Goal: Check status: Check status

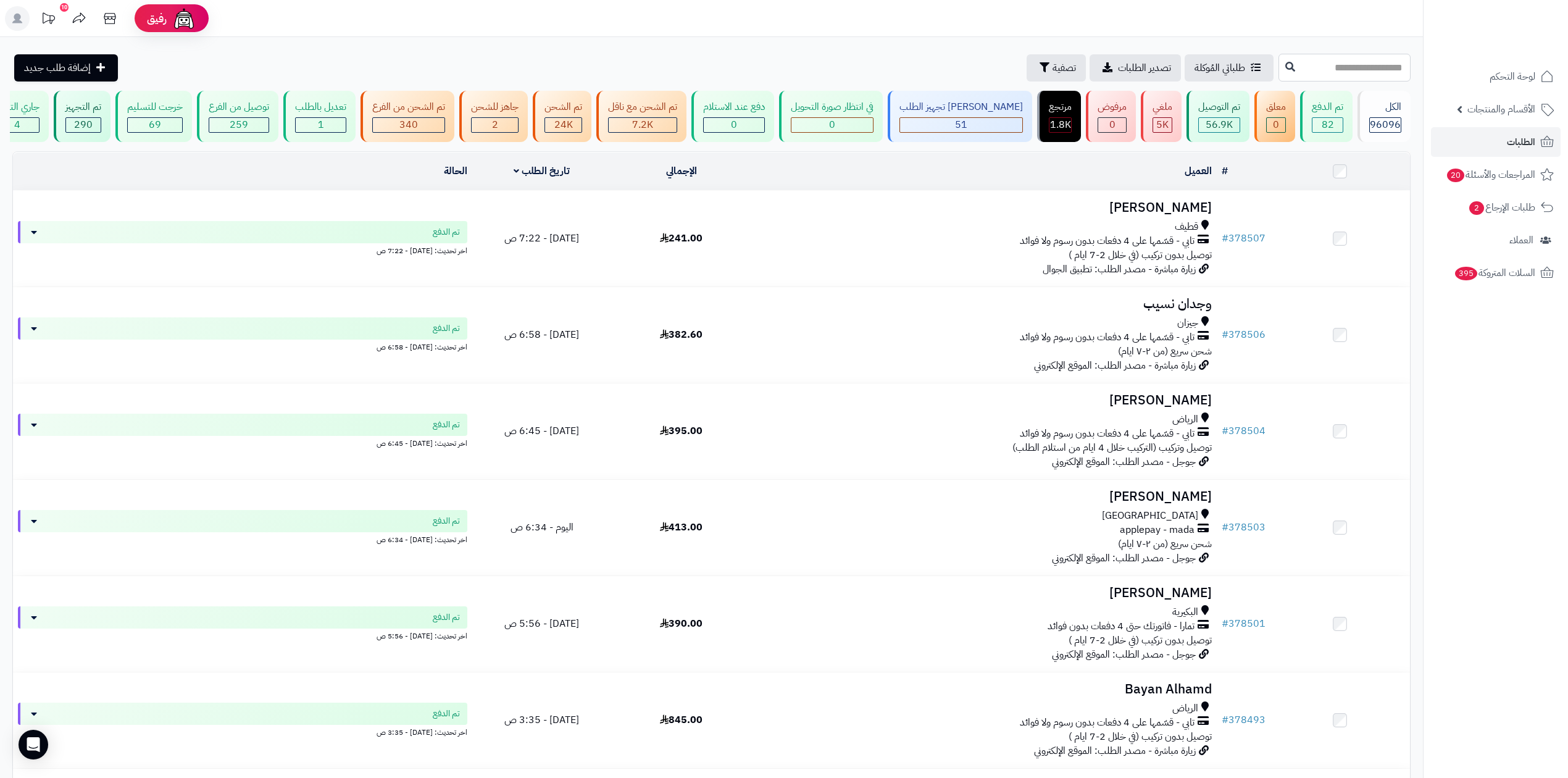
click at [1279, 61] on input "text" at bounding box center [1344, 68] width 132 height 28
type input "******"
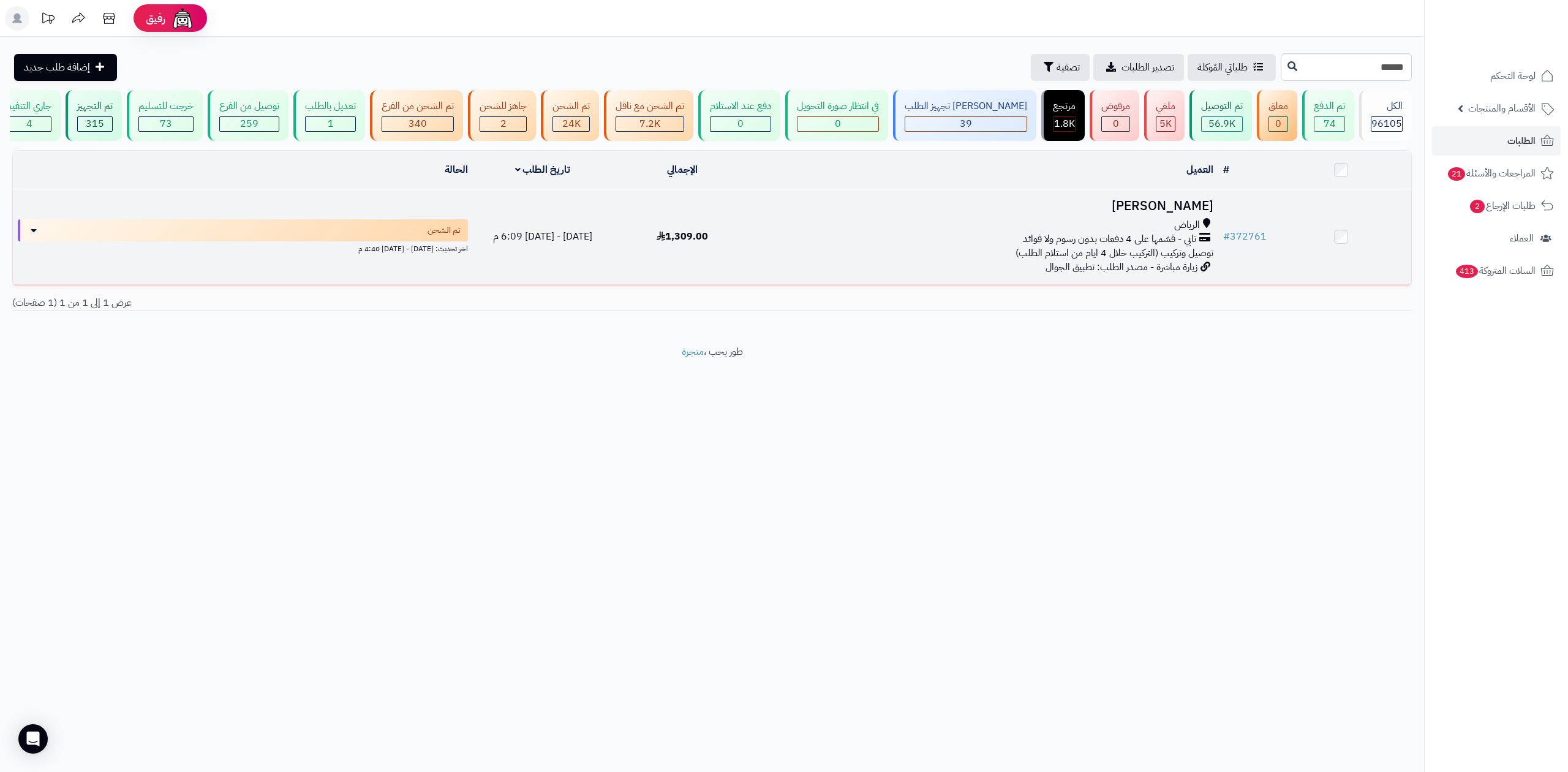
click at [1178, 211] on h3 "[PERSON_NAME]" at bounding box center [985, 206] width 455 height 14
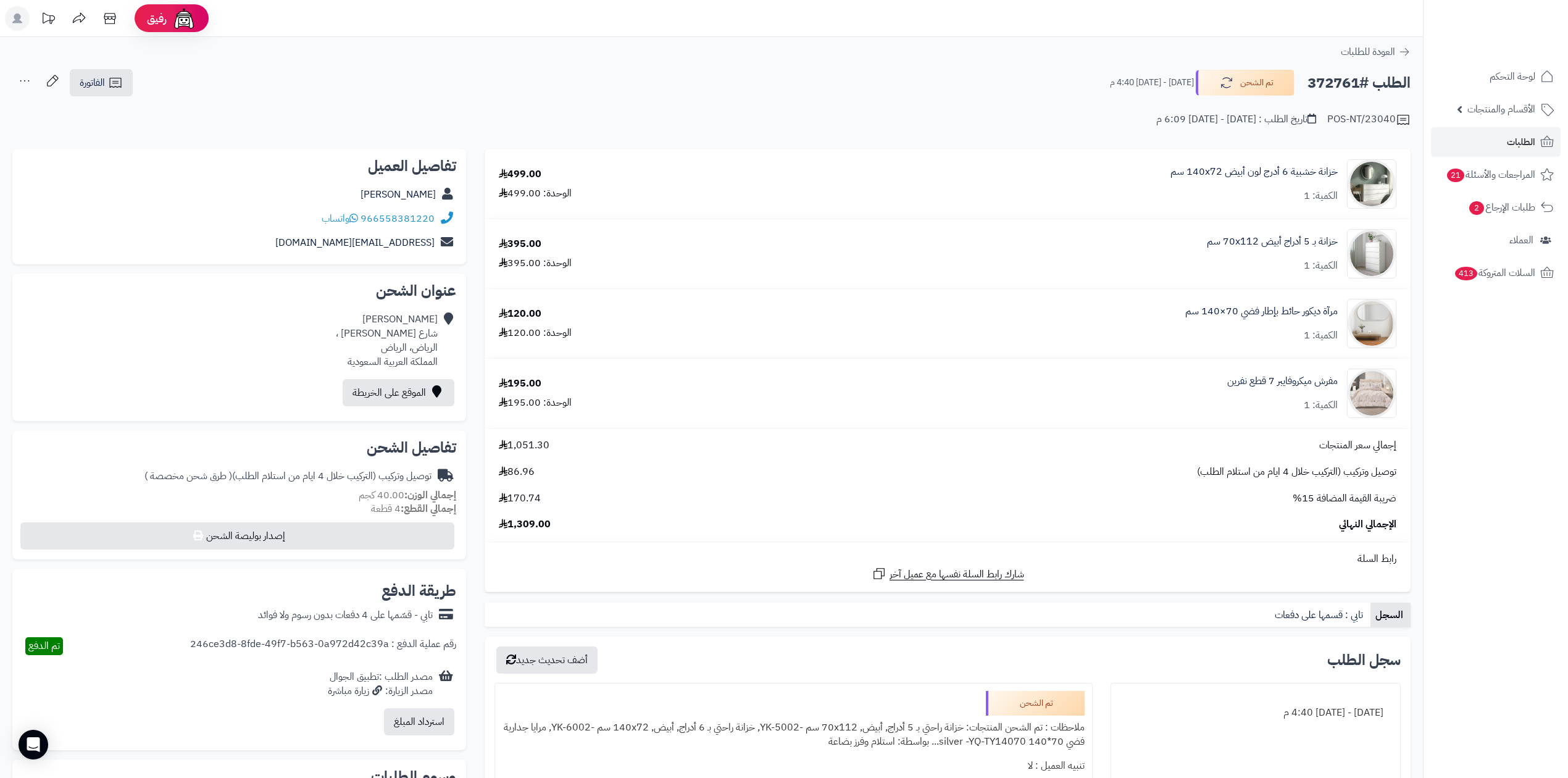
click at [1311, 94] on h2 "الطلب #372761" at bounding box center [1359, 83] width 103 height 25
click at [1321, 84] on h2 "الطلب #372761" at bounding box center [1359, 83] width 103 height 25
copy h2 "372761"
